Goal: Task Accomplishment & Management: Complete application form

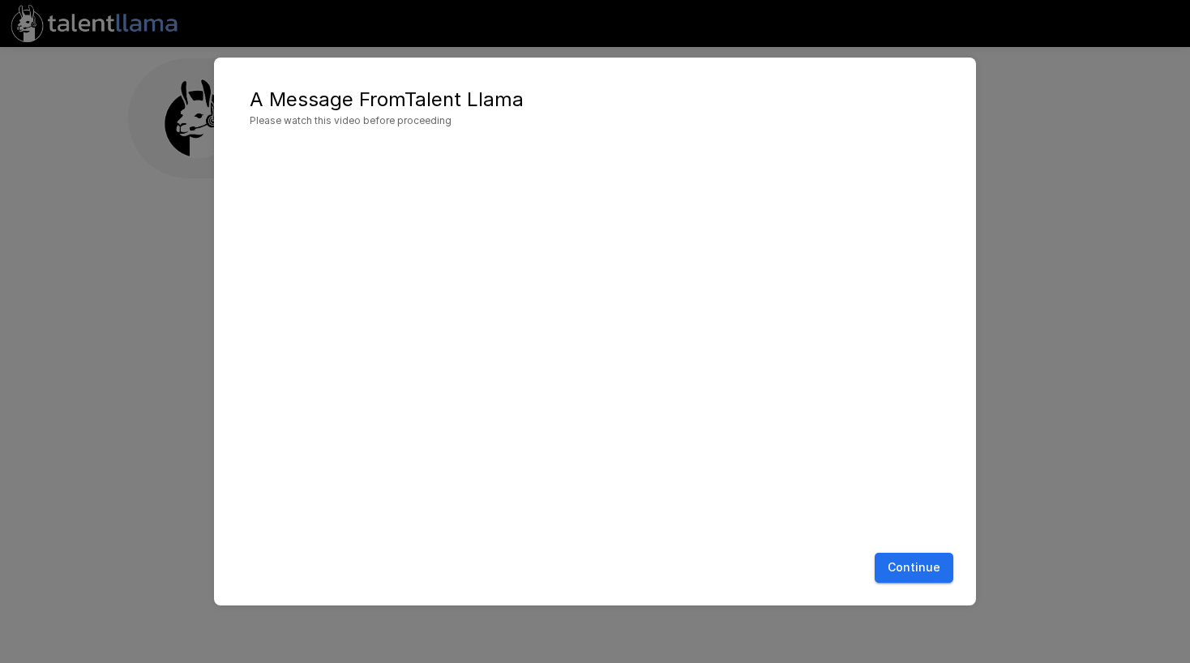
click at [909, 572] on button "Continue" at bounding box center [914, 568] width 79 height 30
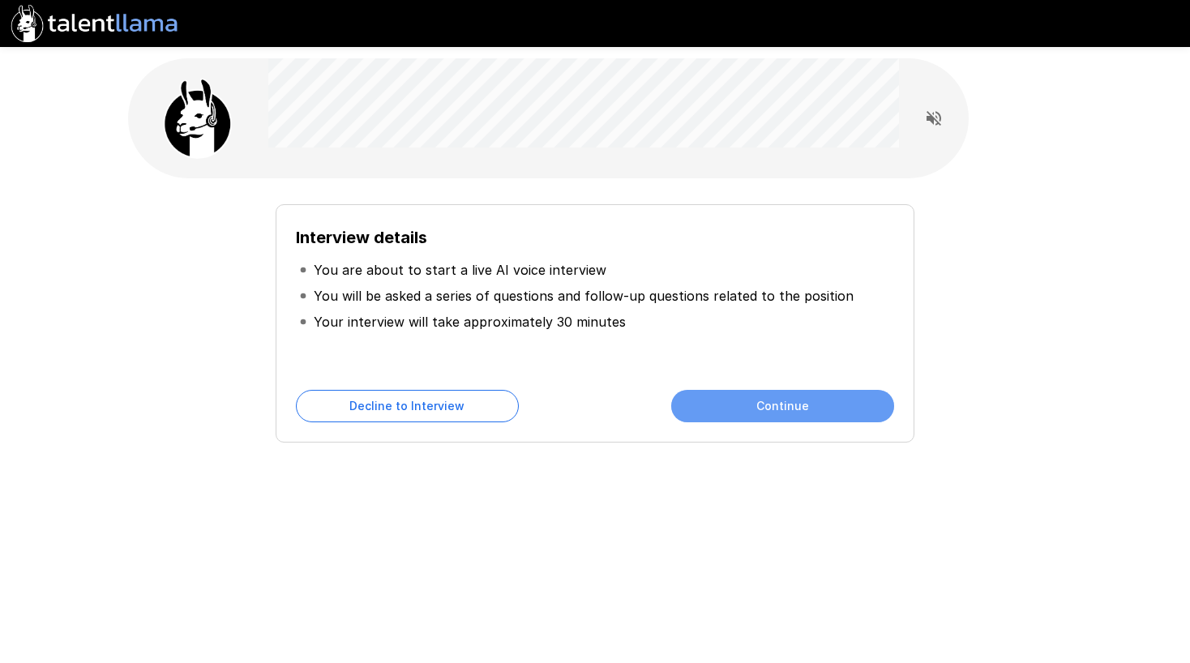
click at [697, 409] on button "Continue" at bounding box center [782, 406] width 223 height 32
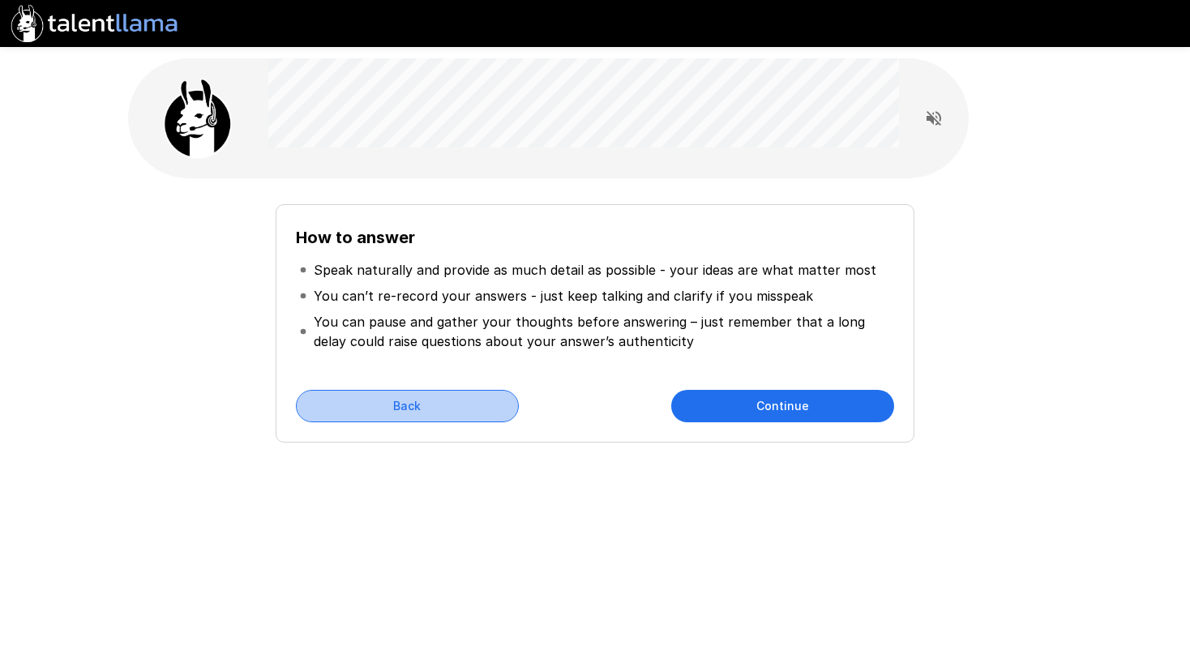
click at [409, 404] on button "Back" at bounding box center [407, 406] width 223 height 32
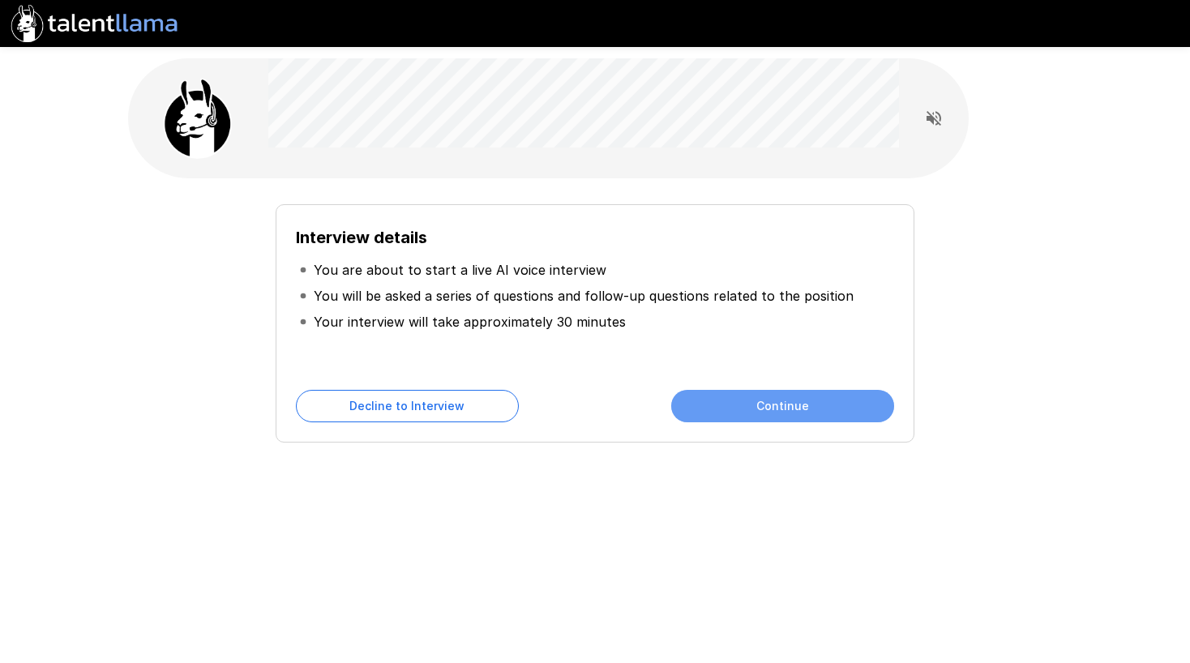
click at [757, 407] on button "Continue" at bounding box center [782, 406] width 223 height 32
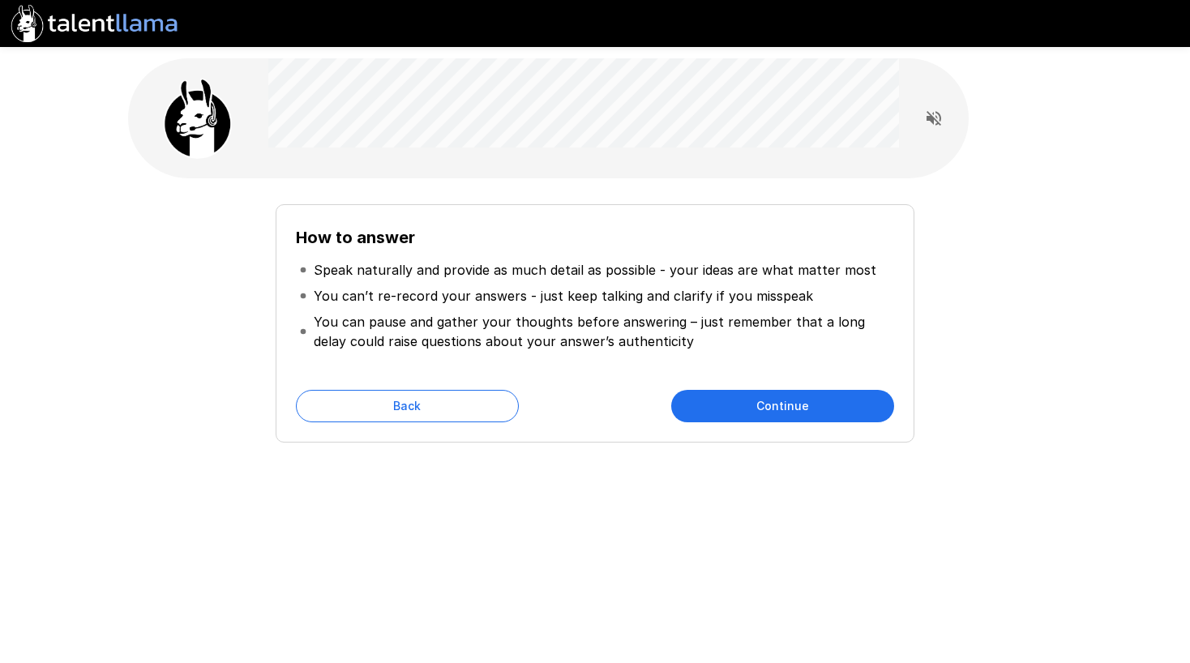
click at [757, 407] on button "Continue" at bounding box center [782, 406] width 223 height 32
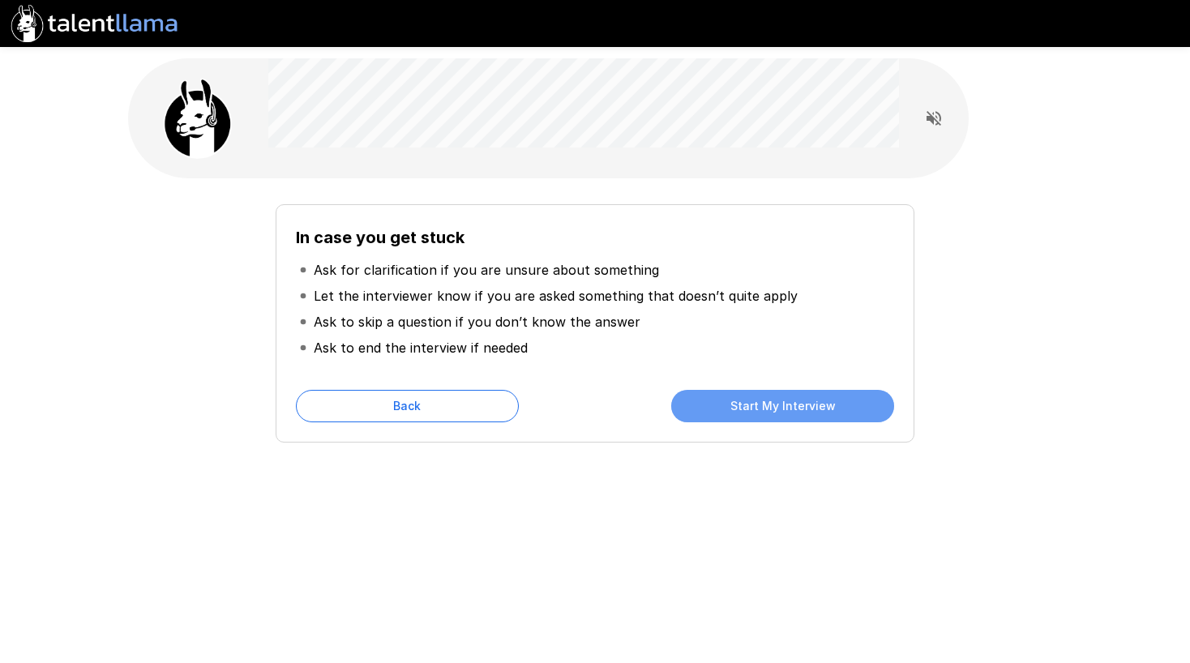
click at [757, 407] on button "Start My Interview" at bounding box center [782, 406] width 223 height 32
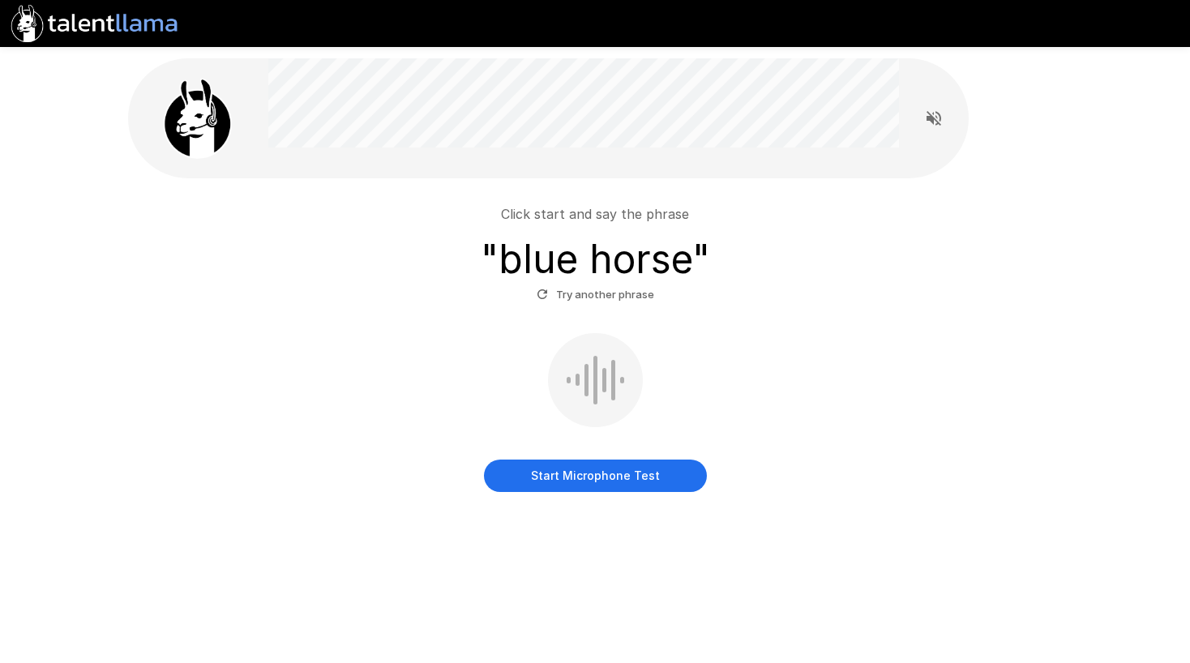
click at [572, 362] on div at bounding box center [595, 380] width 95 height 94
click at [525, 467] on button "Start Microphone Test" at bounding box center [595, 476] width 223 height 32
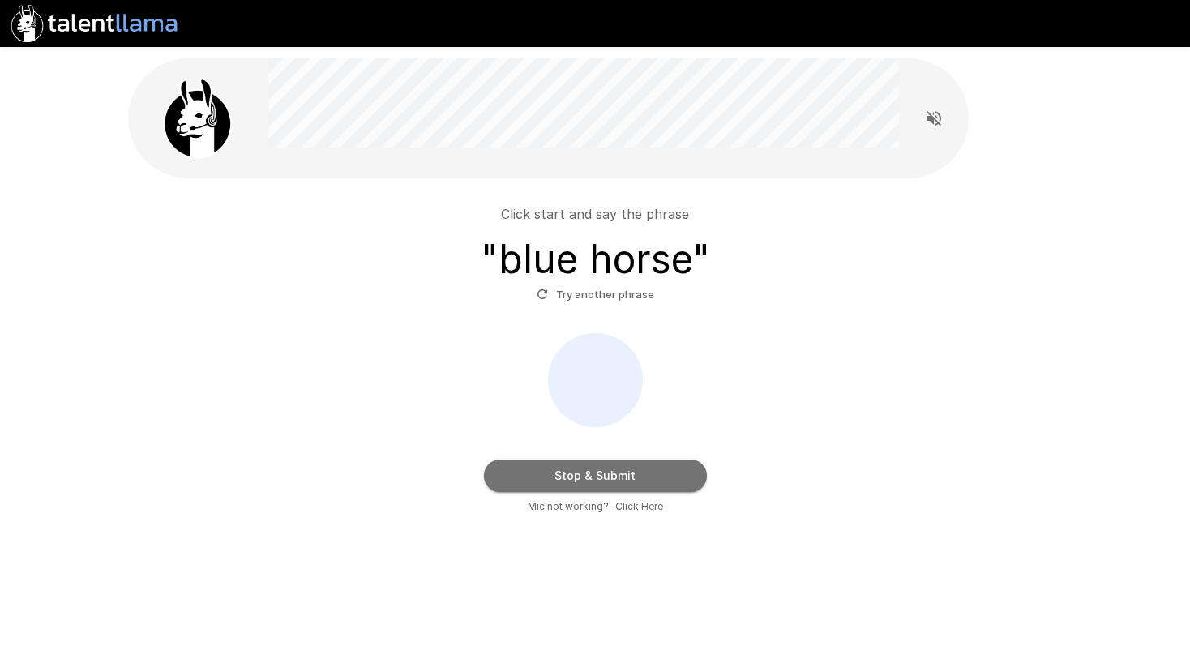
click at [594, 480] on button "Stop & Submit" at bounding box center [595, 476] width 223 height 32
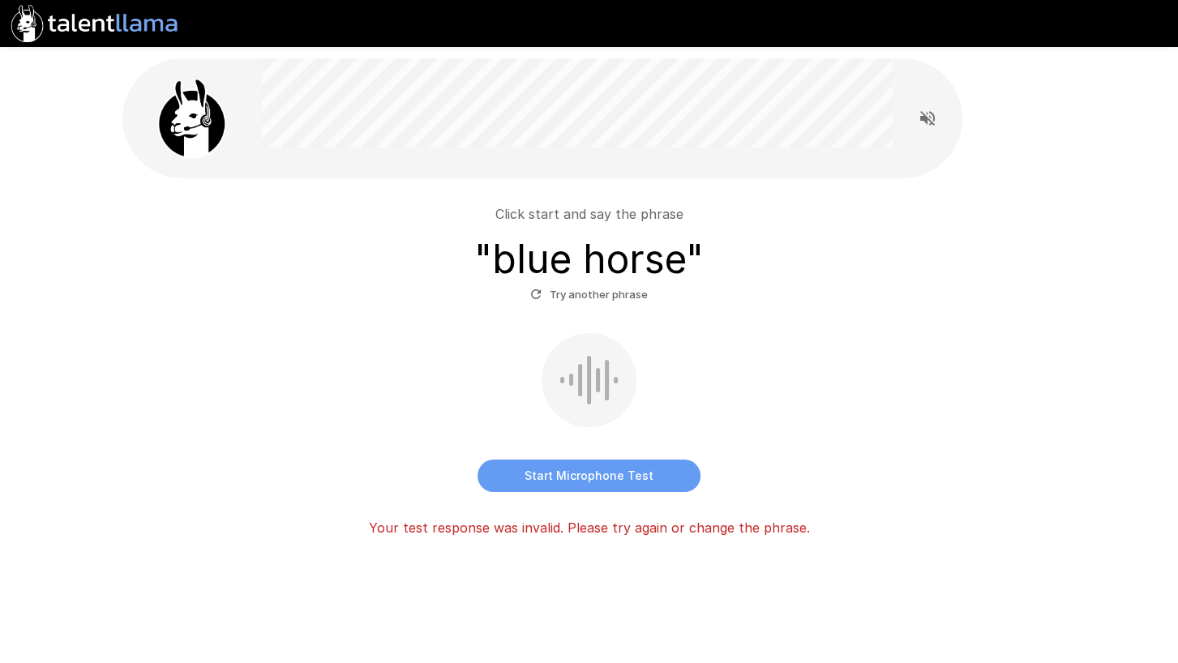
click at [614, 481] on button "Start Microphone Test" at bounding box center [589, 476] width 223 height 32
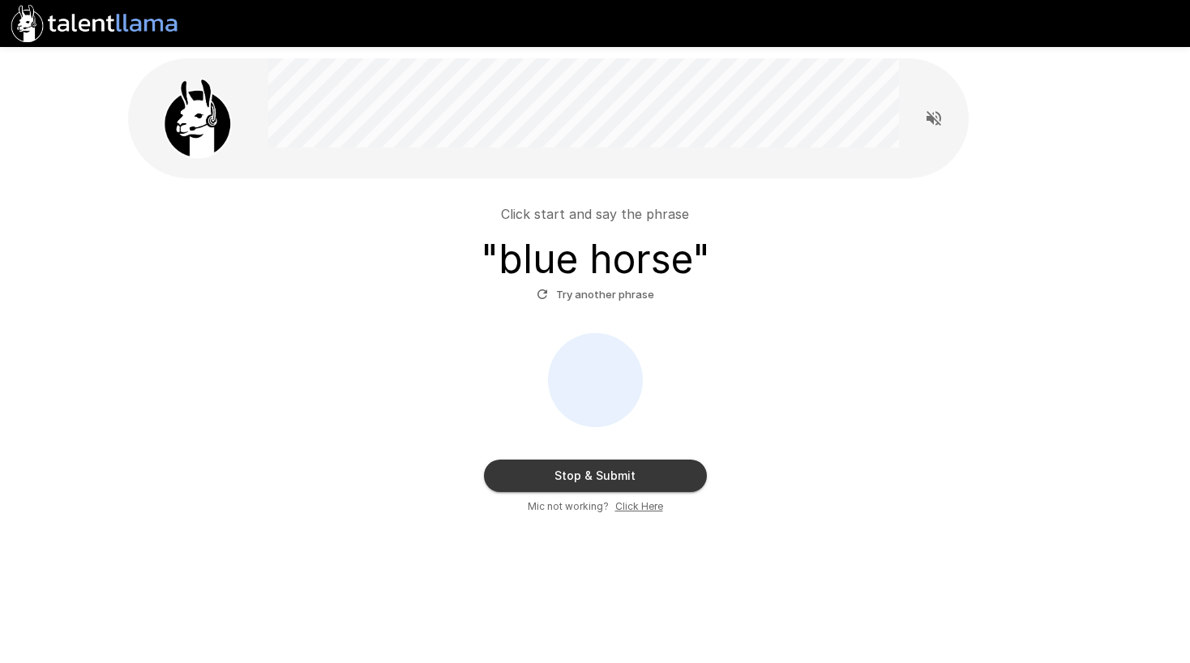
click at [548, 469] on button "Stop & Submit" at bounding box center [595, 476] width 223 height 32
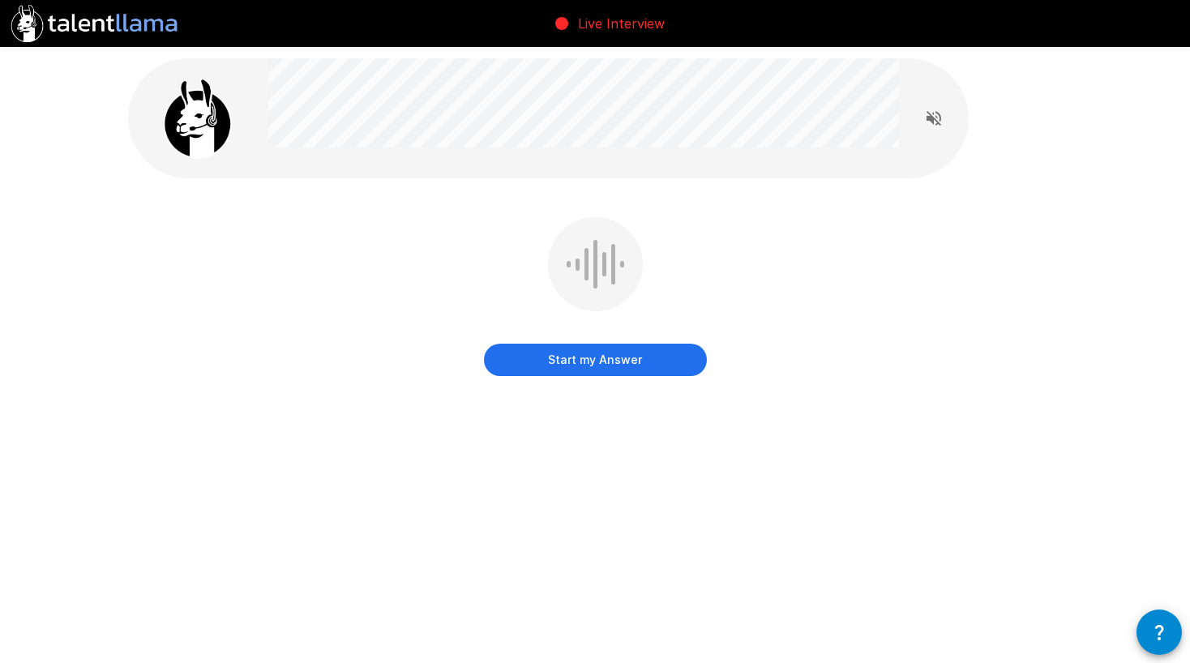
click at [615, 358] on button "Start my Answer" at bounding box center [595, 360] width 223 height 32
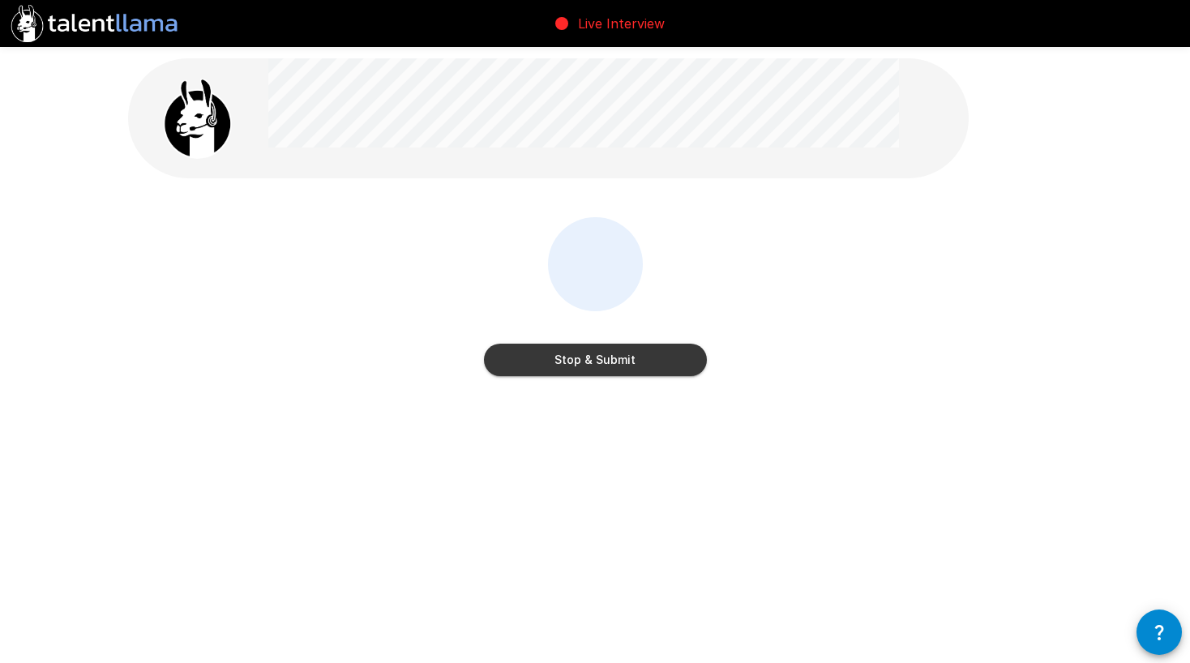
click at [621, 373] on button "Stop & Submit" at bounding box center [595, 360] width 223 height 32
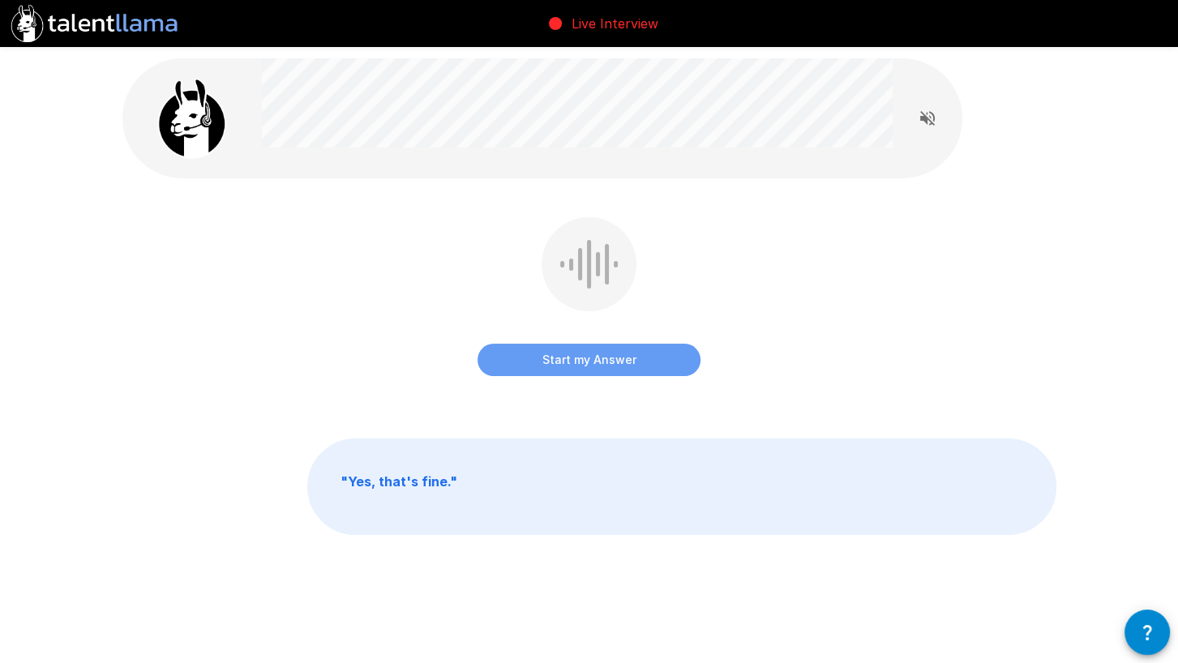
click at [525, 362] on button "Start my Answer" at bounding box center [589, 360] width 223 height 32
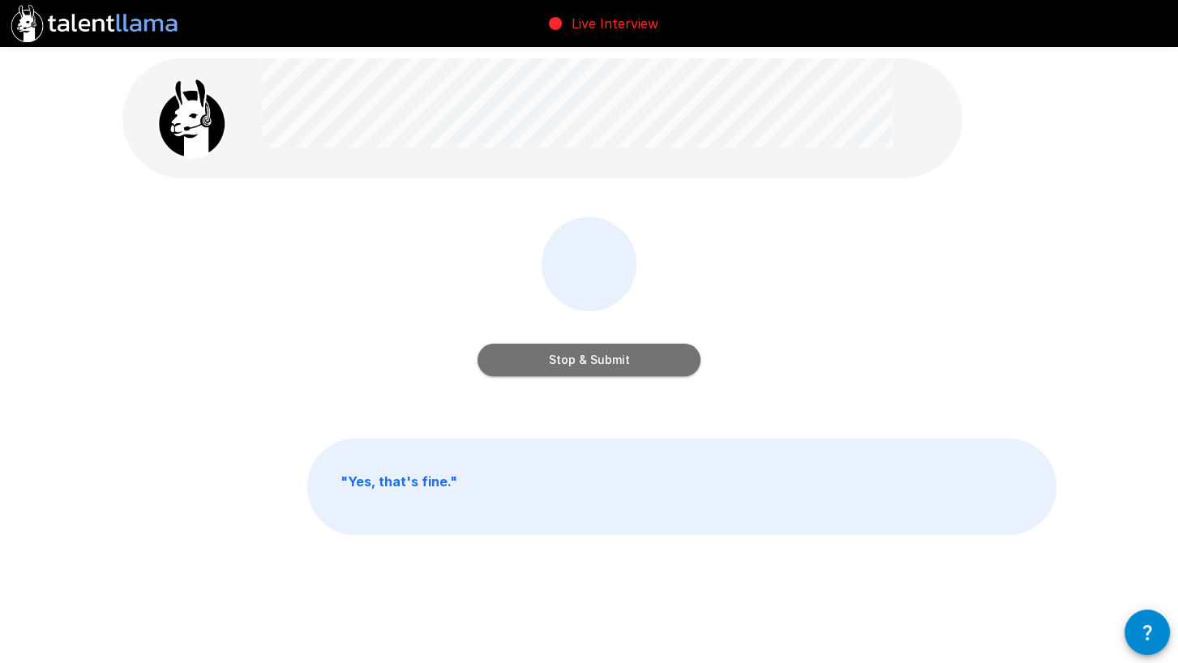
click at [576, 363] on button "Stop & Submit" at bounding box center [589, 360] width 223 height 32
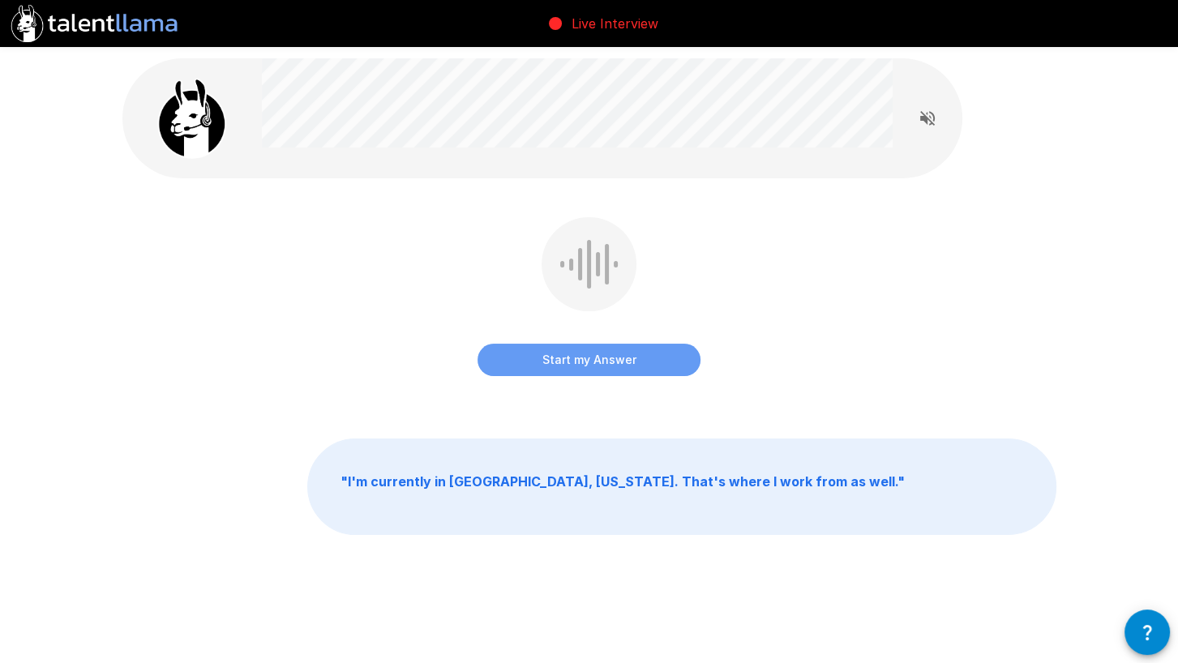
click at [537, 355] on button "Start my Answer" at bounding box center [589, 360] width 223 height 32
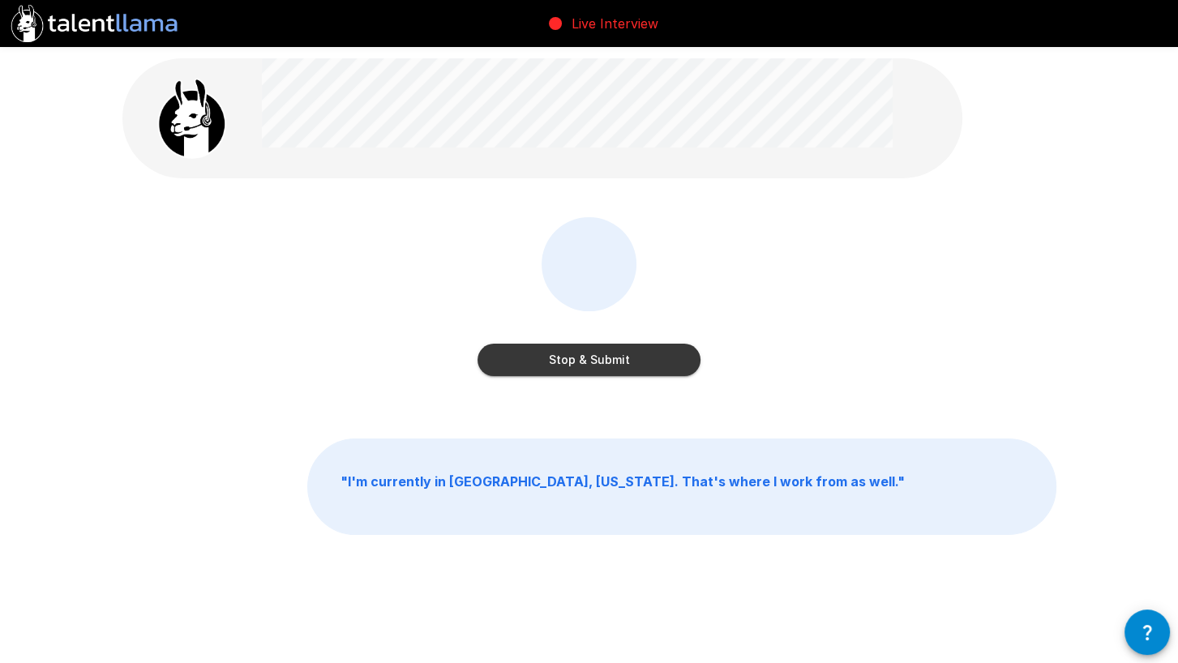
click at [562, 349] on button "Stop & Submit" at bounding box center [589, 360] width 223 height 32
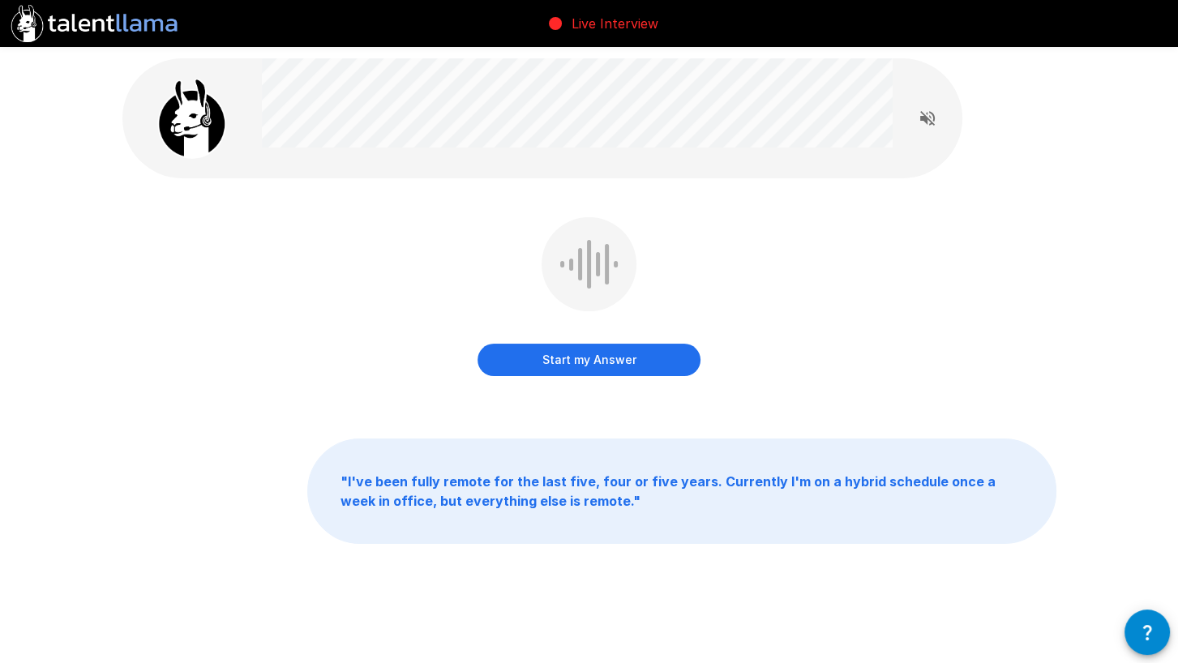
click at [565, 358] on button "Start my Answer" at bounding box center [589, 360] width 223 height 32
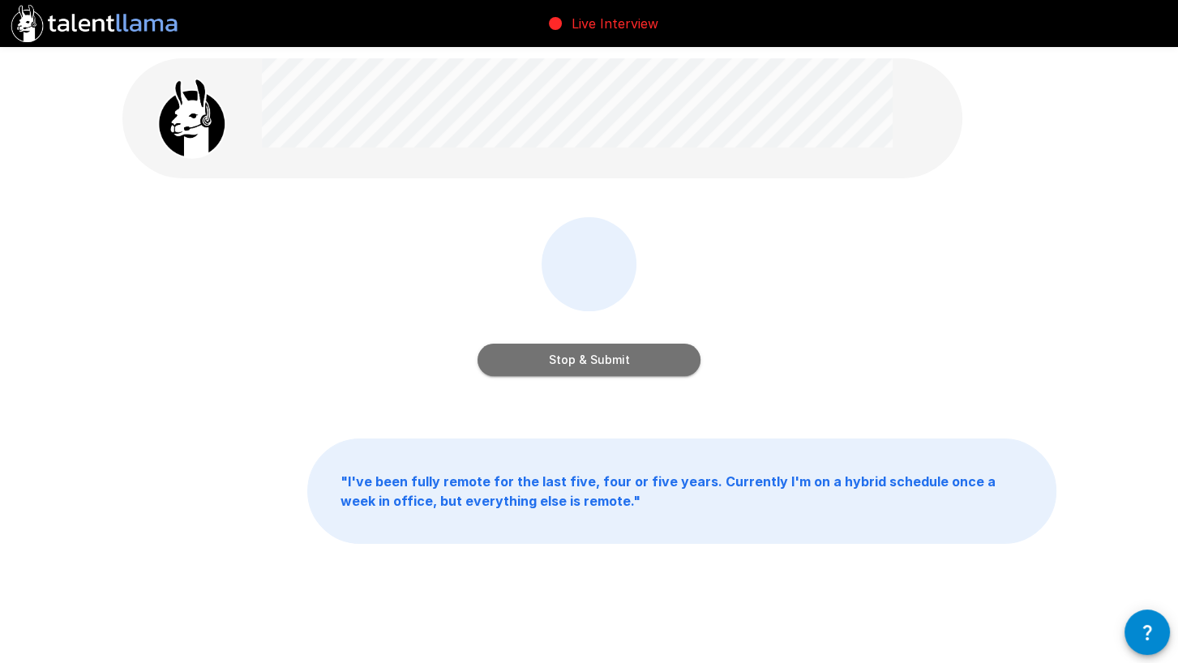
click at [611, 362] on button "Stop & Submit" at bounding box center [589, 360] width 223 height 32
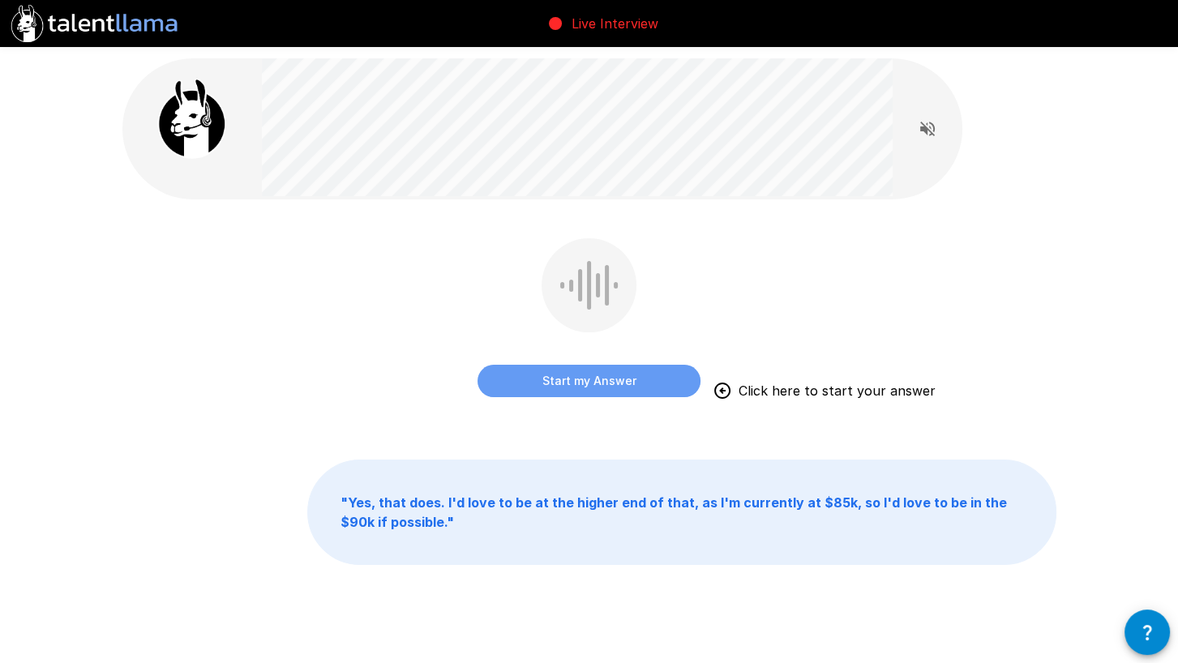
click at [555, 376] on button "Start my Answer" at bounding box center [589, 381] width 223 height 32
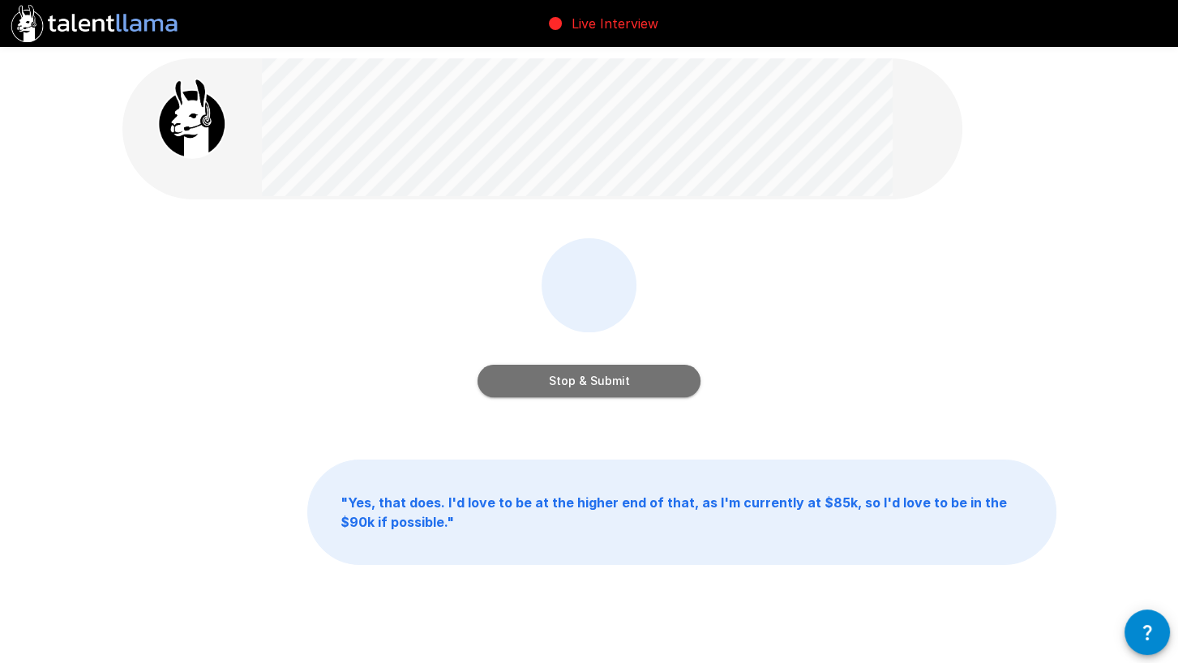
click at [574, 384] on button "Stop & Submit" at bounding box center [589, 381] width 223 height 32
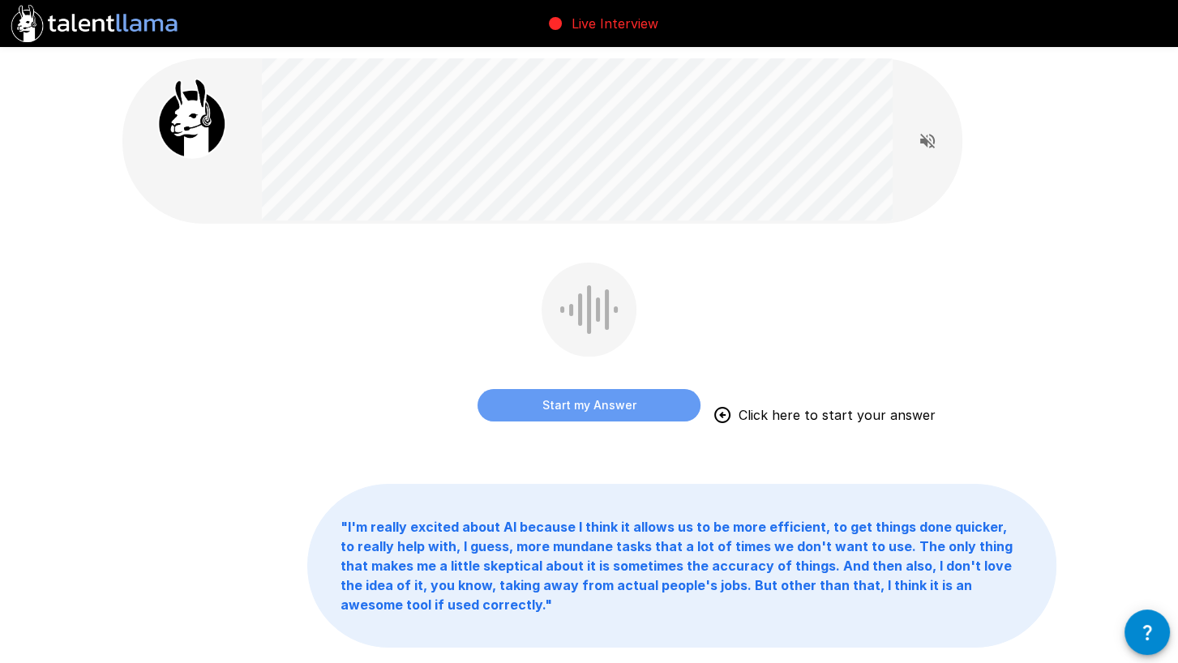
click at [567, 408] on button "Start my Answer" at bounding box center [589, 405] width 223 height 32
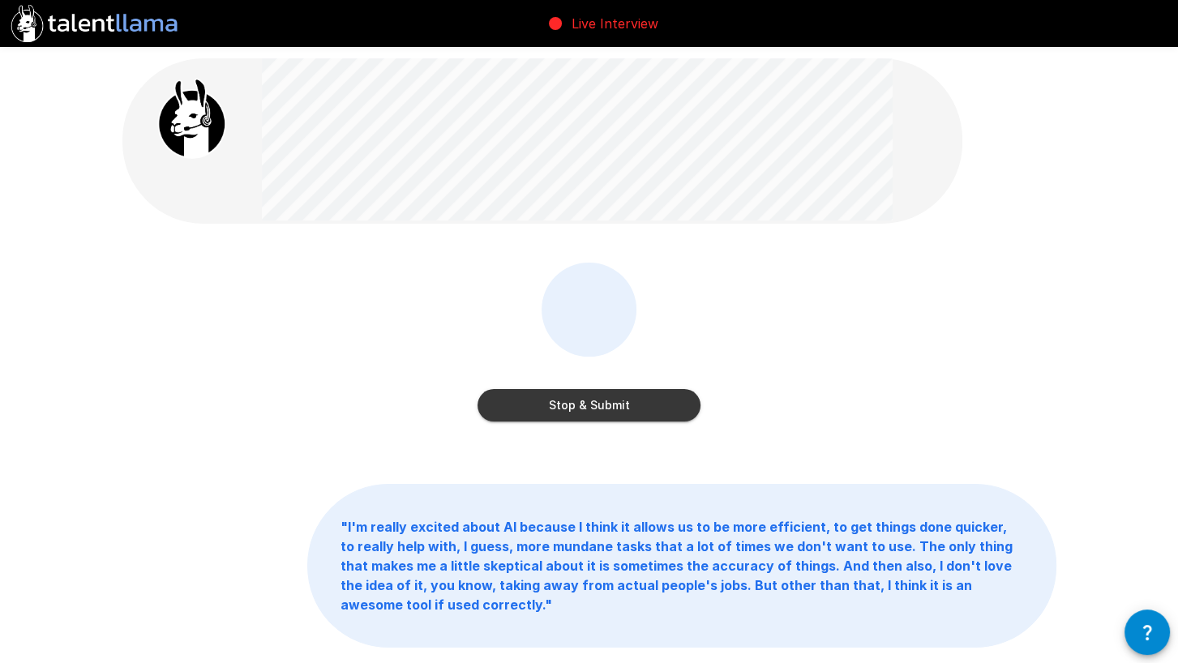
click at [595, 409] on button "Stop & Submit" at bounding box center [589, 405] width 223 height 32
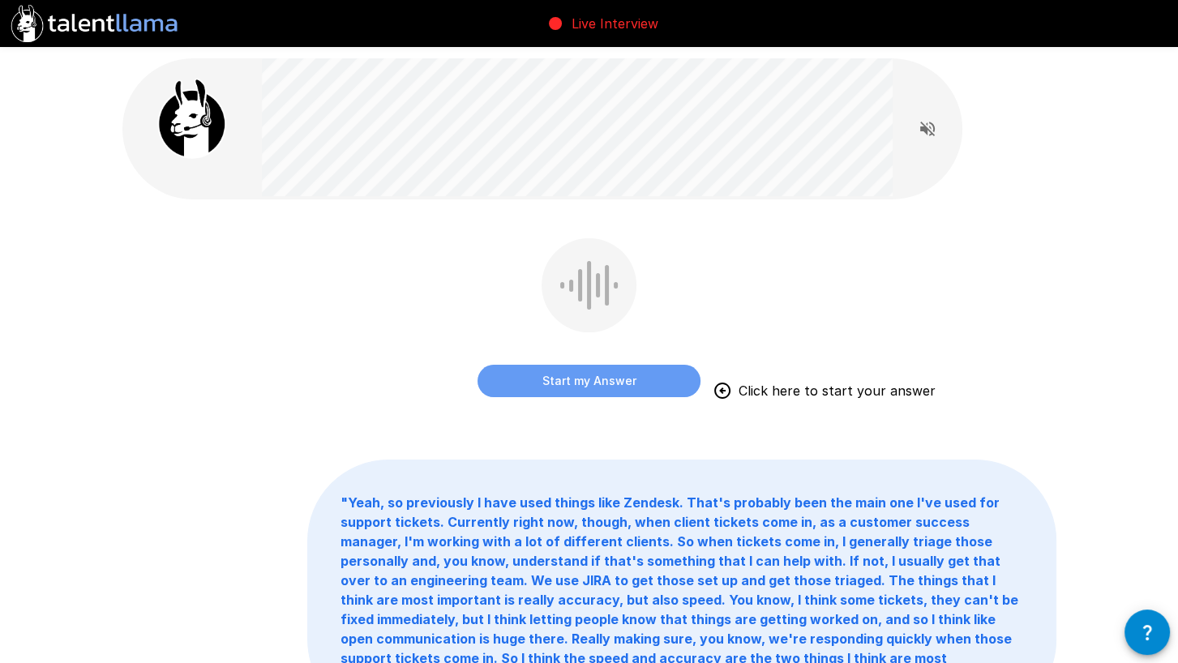
click at [535, 377] on button "Start my Answer" at bounding box center [589, 381] width 223 height 32
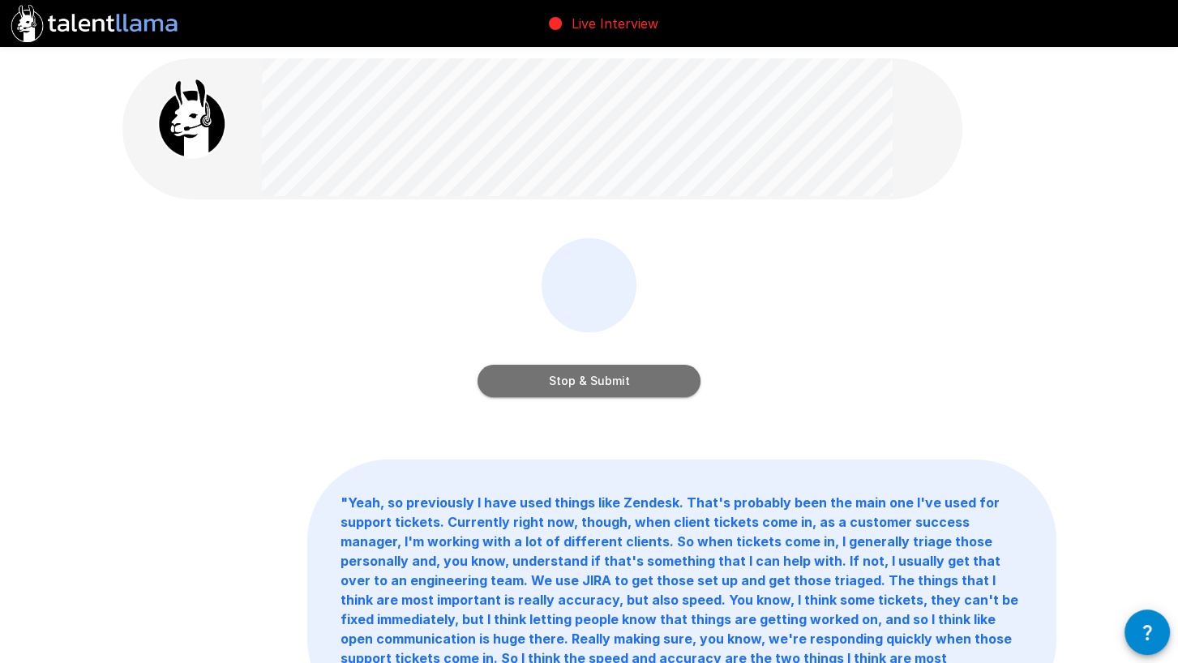
click at [543, 388] on button "Stop & Submit" at bounding box center [589, 381] width 223 height 32
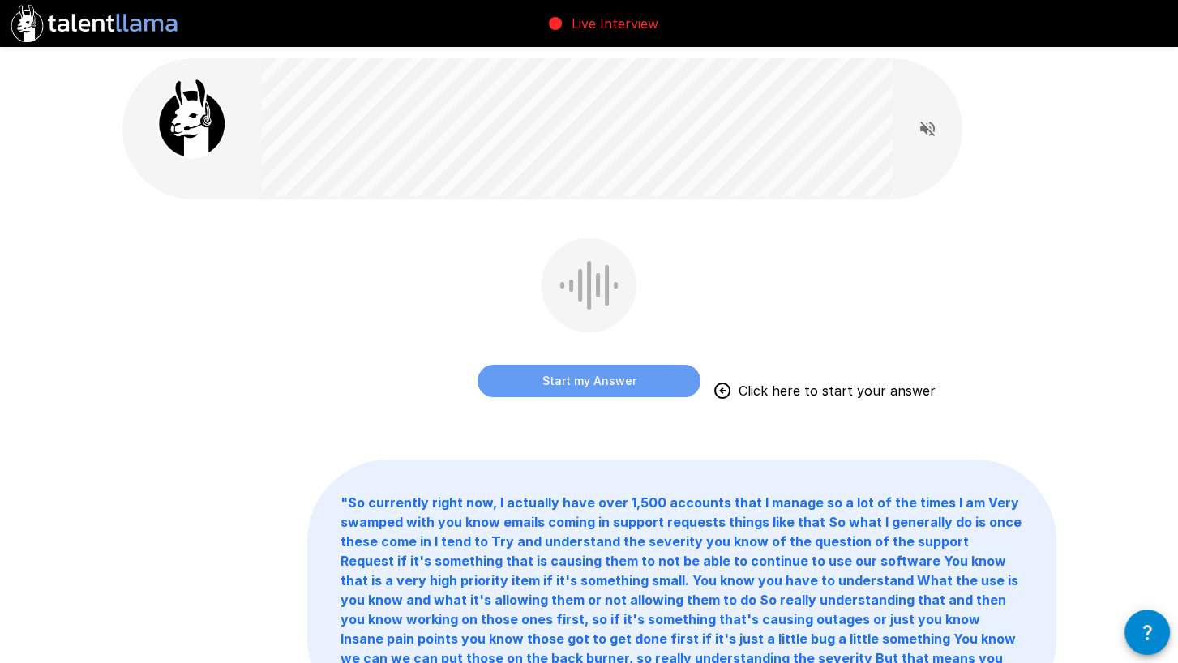
click at [577, 377] on button "Start my Answer" at bounding box center [589, 381] width 223 height 32
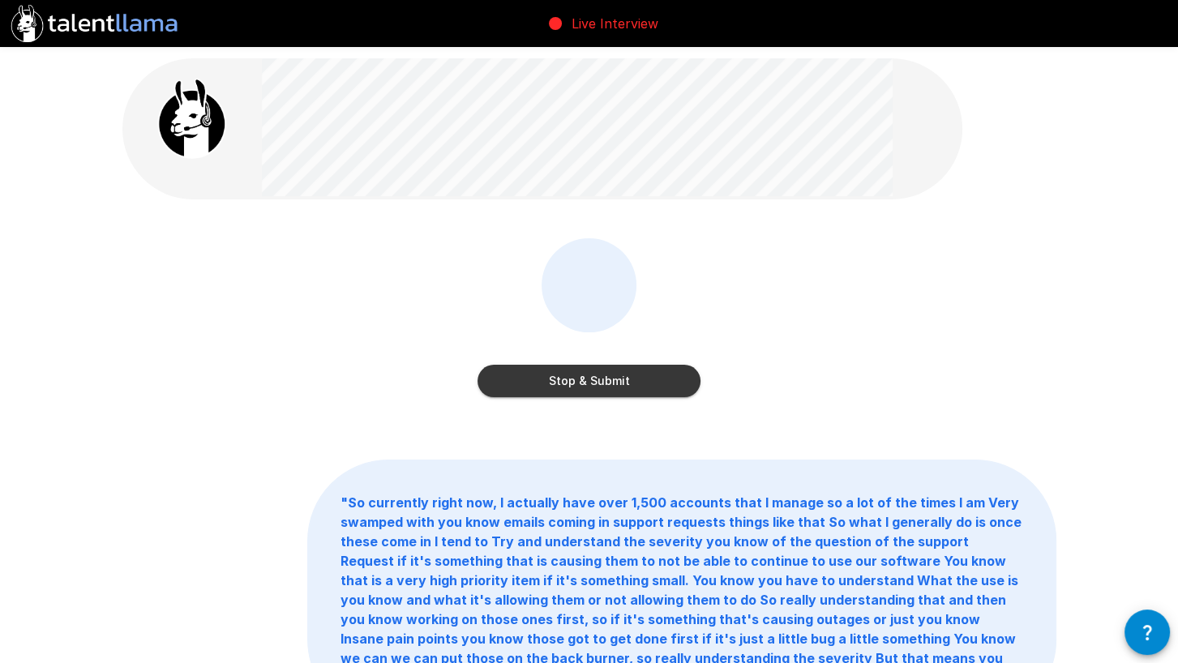
click at [546, 379] on button "Stop & Submit" at bounding box center [589, 381] width 223 height 32
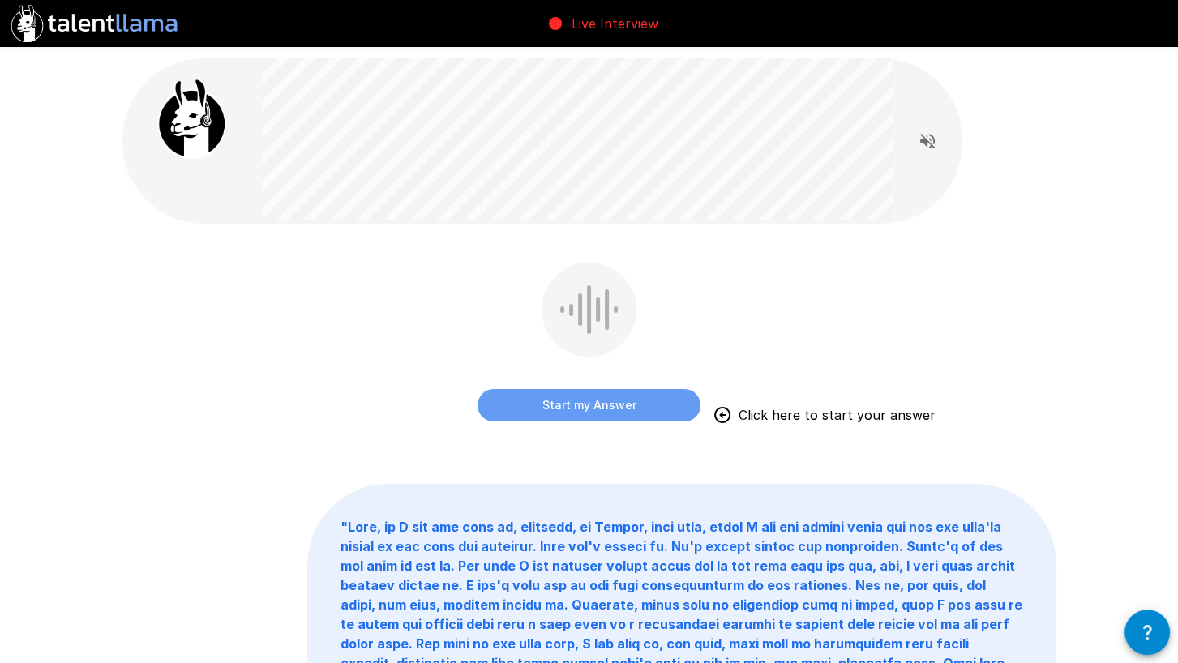
click at [581, 400] on button "Start my Answer" at bounding box center [589, 405] width 223 height 32
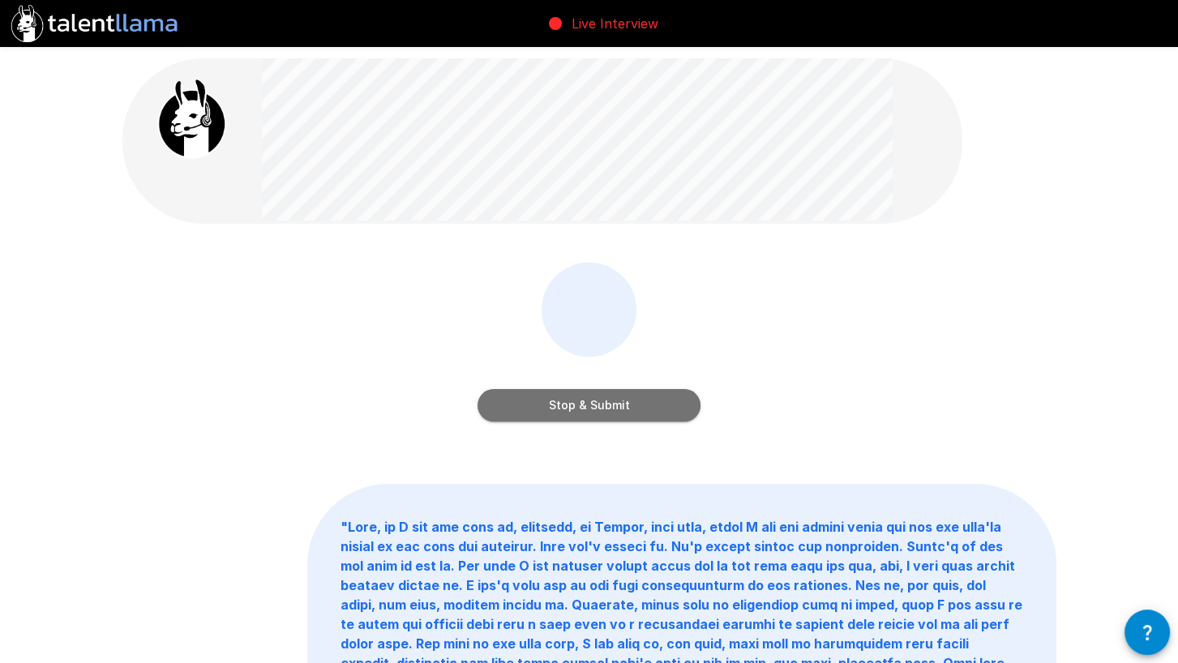
click at [560, 409] on button "Stop & Submit" at bounding box center [589, 405] width 223 height 32
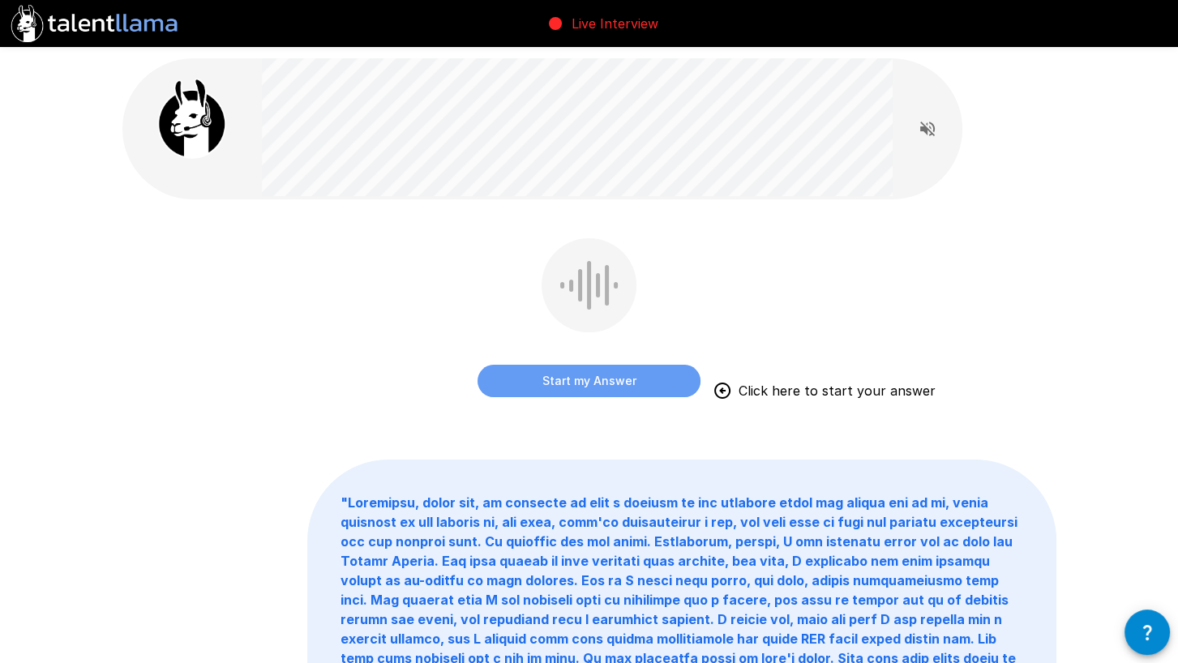
click at [532, 386] on button "Start my Answer" at bounding box center [589, 381] width 223 height 32
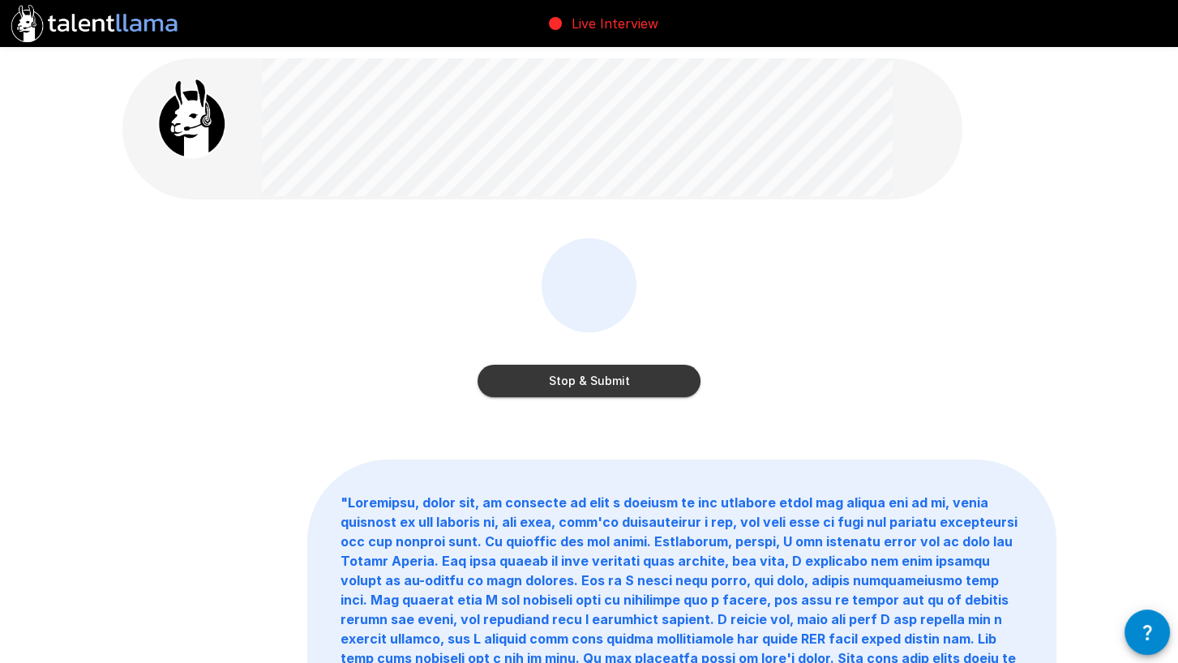
click at [556, 384] on button "Stop & Submit" at bounding box center [589, 381] width 223 height 32
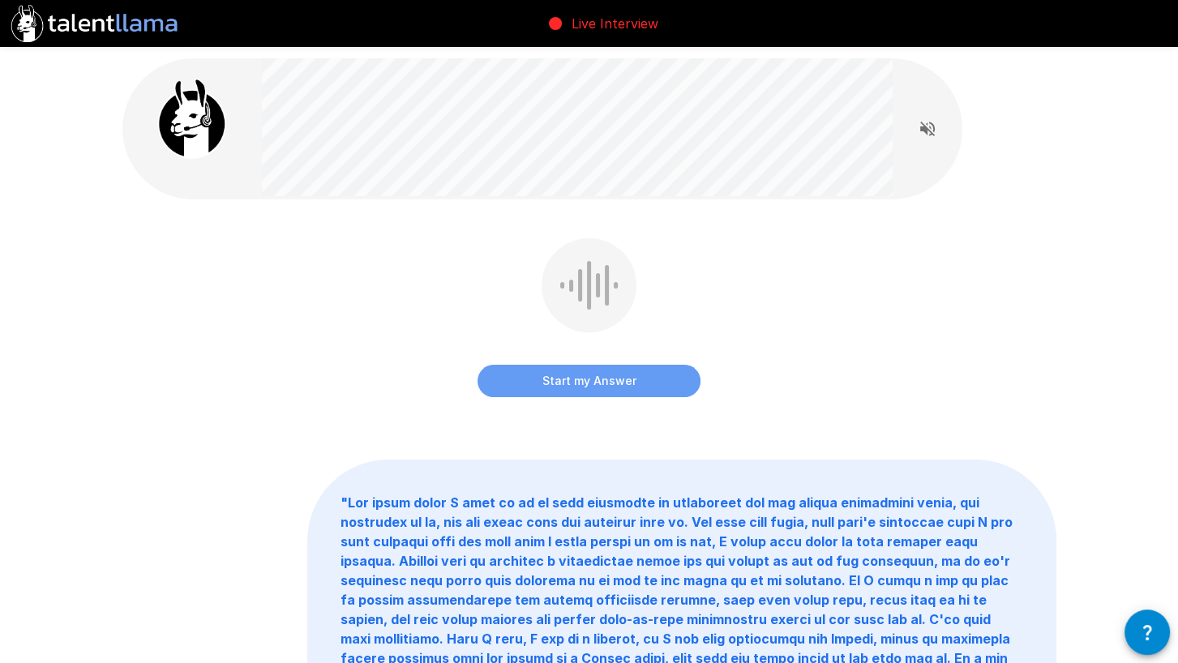
click at [556, 377] on button "Start my Answer" at bounding box center [589, 381] width 223 height 32
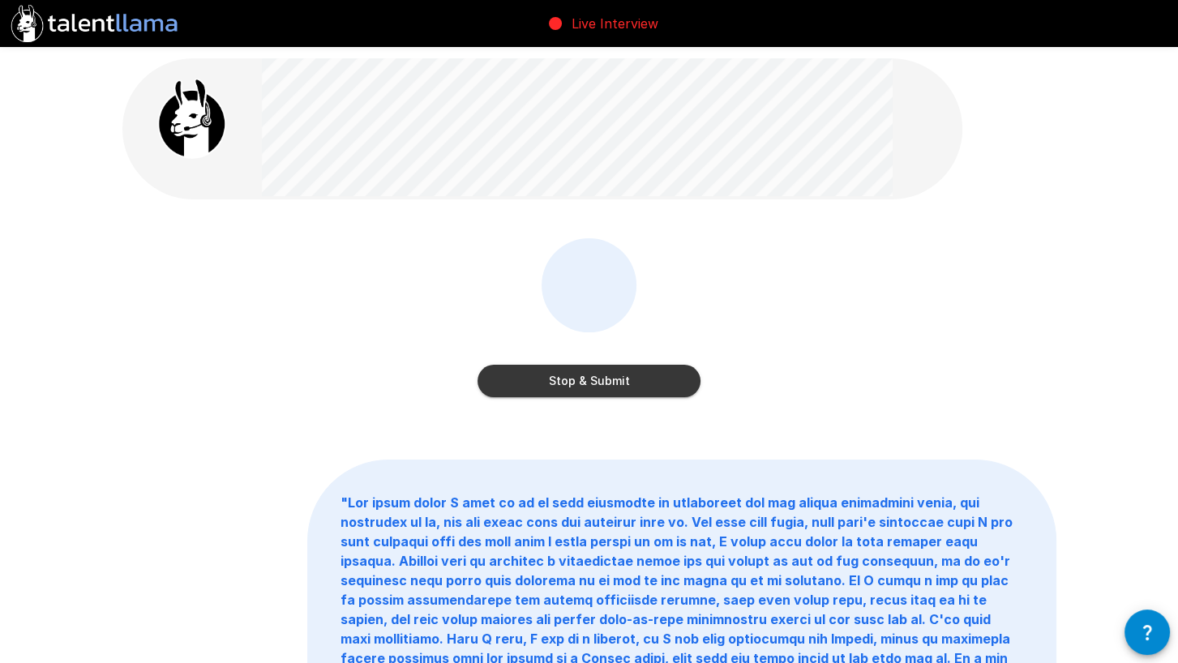
click at [529, 389] on button "Stop & Submit" at bounding box center [589, 381] width 223 height 32
